Goal: Task Accomplishment & Management: Use online tool/utility

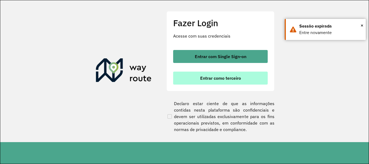
click at [235, 80] on span "Entrar como terceiro" at bounding box center [220, 78] width 41 height 4
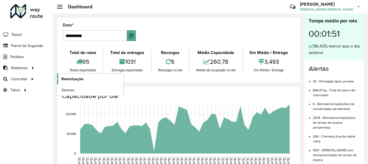
click at [75, 80] on span "Roteirização" at bounding box center [72, 79] width 22 height 6
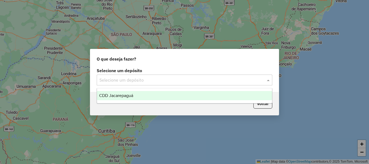
click at [136, 77] on input "text" at bounding box center [178, 80] width 159 height 6
click at [126, 95] on span "CDD Jacarepaguá" at bounding box center [116, 95] width 34 height 5
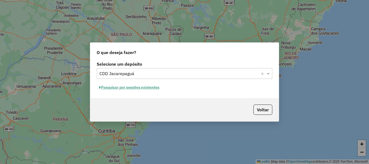
click at [157, 89] on button "Pesquisar por sessões existentes" at bounding box center [129, 87] width 65 height 8
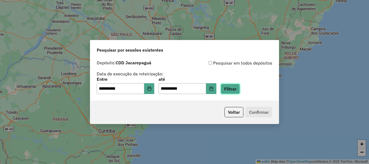
click at [240, 90] on button "Filtrar" at bounding box center [230, 89] width 19 height 10
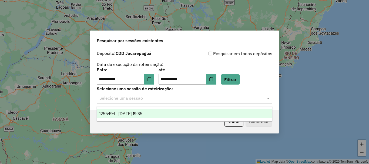
click at [178, 96] on input "text" at bounding box center [178, 98] width 159 height 6
click at [142, 113] on span "1255494 - [DATE] 19:35" at bounding box center [120, 113] width 43 height 5
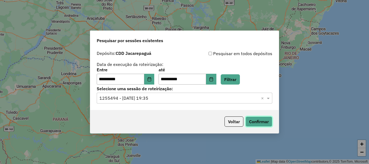
click at [271, 121] on button "Confirmar" at bounding box center [259, 121] width 27 height 10
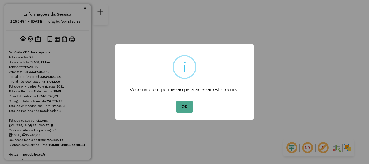
drag, startPoint x: 183, startPoint y: 109, endPoint x: 179, endPoint y: 109, distance: 4.1
click at [182, 109] on button "OK" at bounding box center [184, 107] width 16 height 12
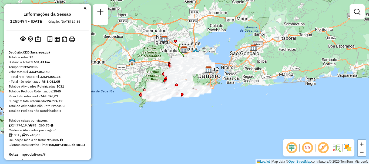
scroll to position [2593, 0]
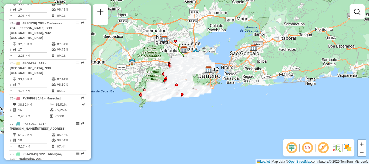
select select "**********"
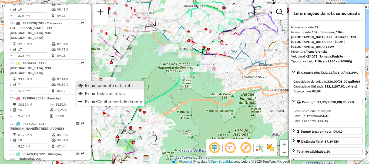
click at [86, 84] on span "Exibir somente esta rota" at bounding box center [109, 85] width 48 height 4
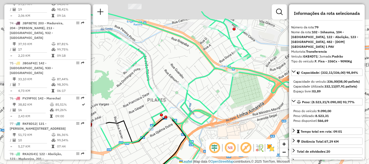
drag, startPoint x: 234, startPoint y: 65, endPoint x: 221, endPoint y: 96, distance: 33.9
click at [221, 96] on div "Janela de atendimento Grade de atendimento Capacidade Transportadoras Veículos …" at bounding box center [184, 82] width 369 height 164
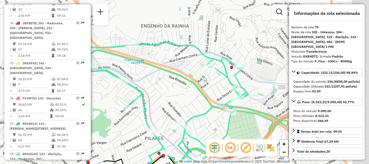
drag, startPoint x: 205, startPoint y: 66, endPoint x: 148, endPoint y: 49, distance: 59.5
click at [148, 49] on div "Janela de atendimento Grade de atendimento Capacidade Transportadoras Veículos …" at bounding box center [184, 82] width 369 height 164
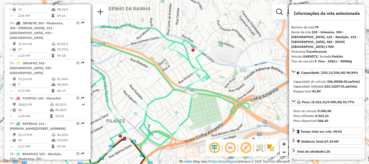
drag, startPoint x: 239, startPoint y: 61, endPoint x: 218, endPoint y: 51, distance: 23.3
click at [218, 51] on div "Janela de atendimento Grade de atendimento Capacidade Transportadoras Veículos …" at bounding box center [184, 82] width 369 height 164
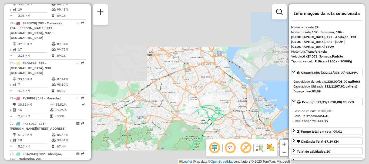
click at [219, 103] on div "Janela de atendimento Grade de atendimento Capacidade Transportadoras Veículos …" at bounding box center [184, 82] width 369 height 164
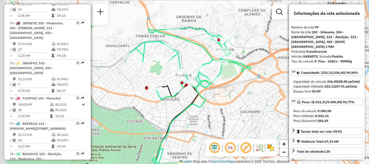
drag, startPoint x: 230, startPoint y: 66, endPoint x: 256, endPoint y: 89, distance: 34.3
click at [256, 89] on div "Janela de atendimento Grade de atendimento Capacidade Transportadoras Veículos …" at bounding box center [184, 82] width 369 height 164
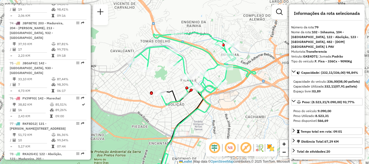
scroll to position [2407, 0]
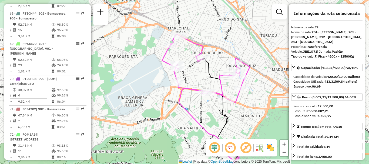
scroll to position [2563, 0]
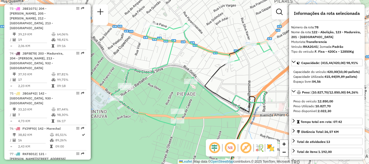
drag, startPoint x: 208, startPoint y: 30, endPoint x: 201, endPoint y: 32, distance: 6.9
click at [201, 32] on div "Janela de atendimento Grade de atendimento Capacidade Transportadoras Veículos …" at bounding box center [184, 82] width 369 height 164
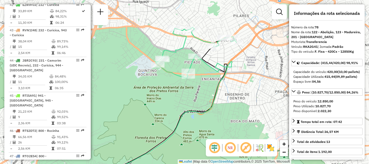
scroll to position [2029, 0]
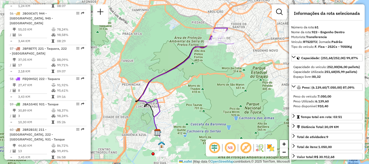
scroll to position [2533, 0]
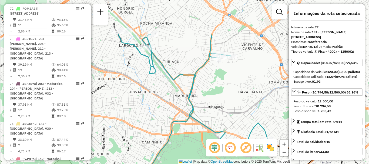
drag, startPoint x: 178, startPoint y: 42, endPoint x: 244, endPoint y: 92, distance: 82.8
click at [244, 92] on div "Janela de atendimento Grade de atendimento Capacidade Transportadoras Veículos …" at bounding box center [184, 82] width 369 height 164
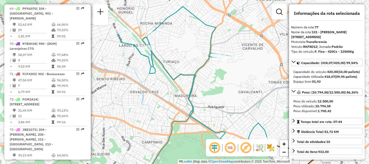
scroll to position [2442, 0]
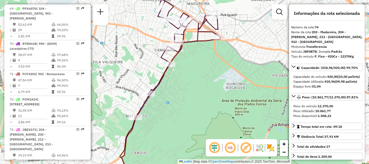
scroll to position [1716, 0]
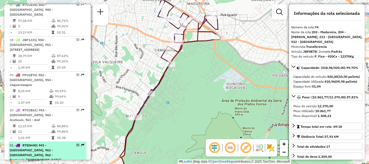
click at [54, 143] on span "| 941 - Cidade De Deus, 961 - Anil, 962 - Freguesia (Jaguarepagua), 964 - Garde…" at bounding box center [36, 155] width 53 height 24
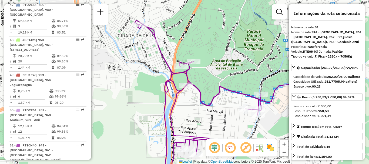
drag, startPoint x: 191, startPoint y: 65, endPoint x: 202, endPoint y: 78, distance: 16.3
click at [201, 64] on div at bounding box center [194, 61] width 14 height 5
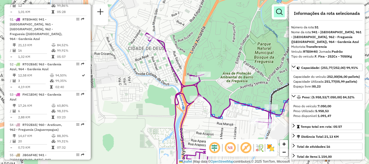
scroll to position [2477, 0]
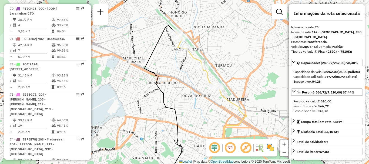
scroll to position [2124, 0]
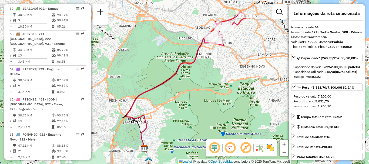
scroll to position [2507, 0]
